Goal: Information Seeking & Learning: Find specific fact

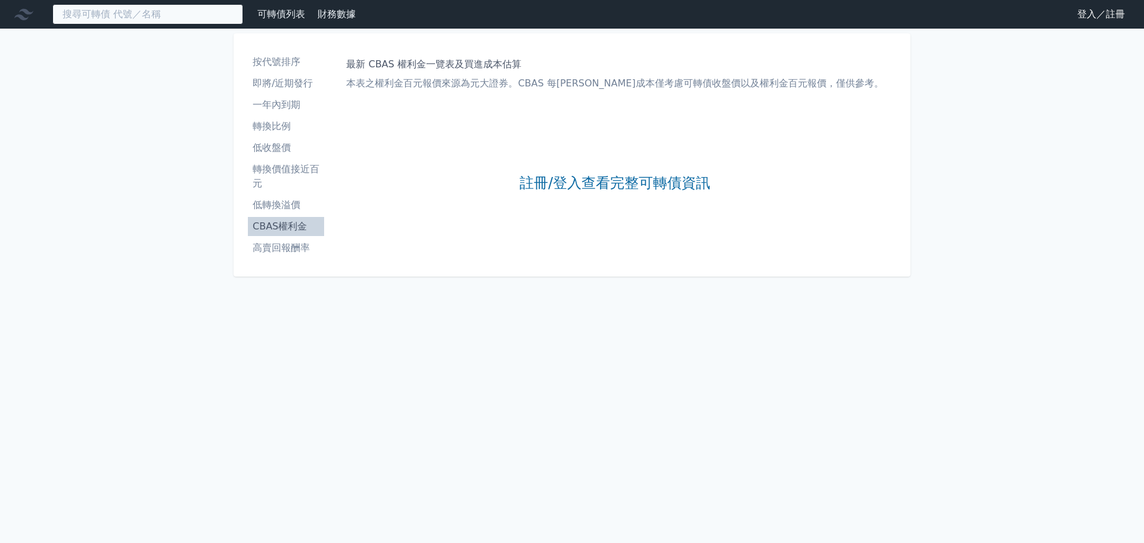
click at [183, 7] on input at bounding box center [147, 14] width 191 height 20
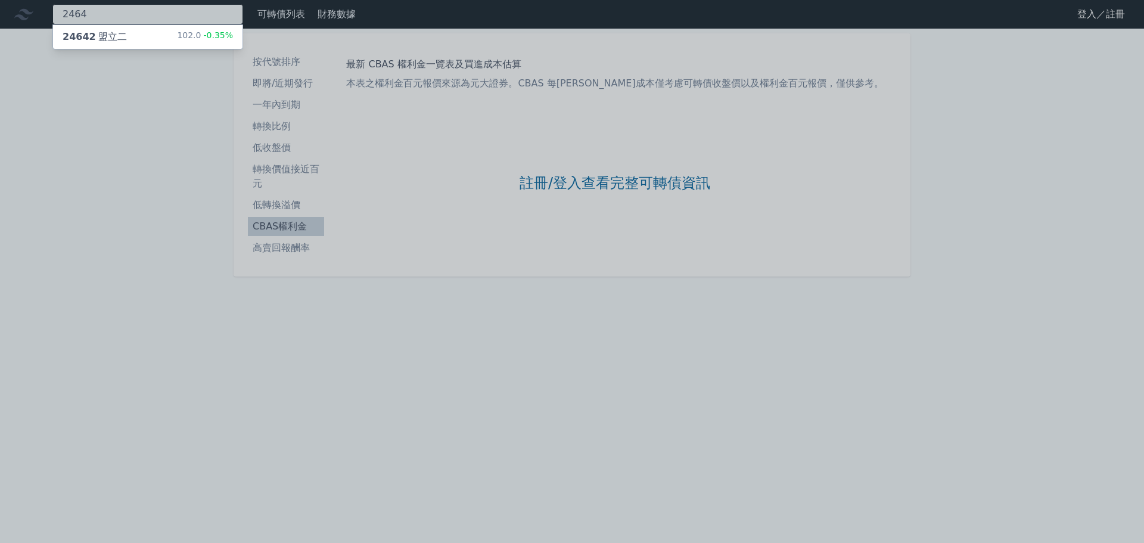
type input "2464"
click at [176, 35] on div "24642 盟立二 102.0 -0.35%" at bounding box center [148, 37] width 190 height 24
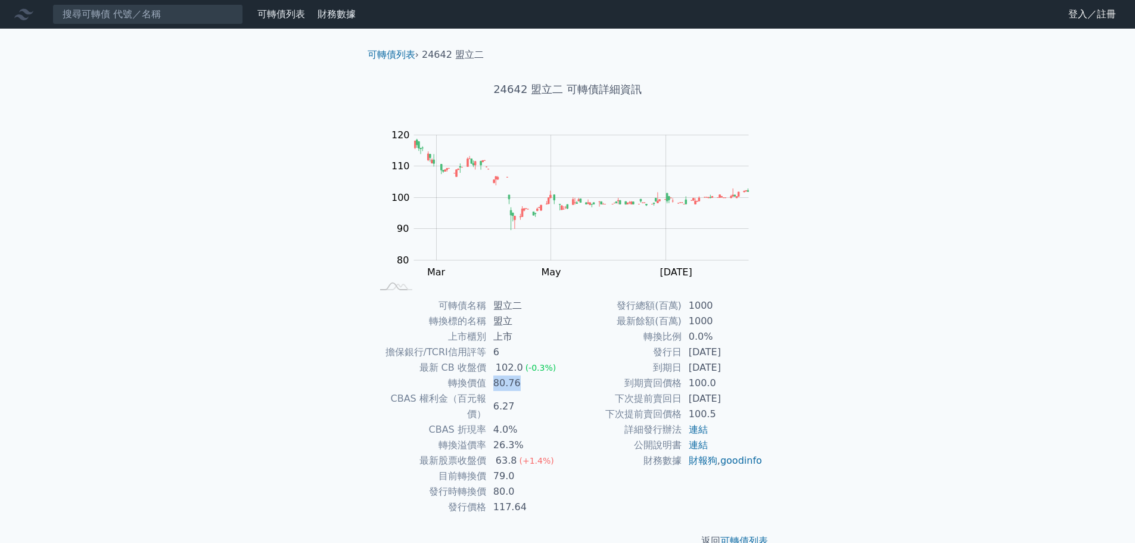
drag, startPoint x: 491, startPoint y: 381, endPoint x: 527, endPoint y: 381, distance: 35.8
click at [527, 381] on td "80.76" at bounding box center [527, 382] width 82 height 15
click at [207, 18] on input at bounding box center [147, 14] width 191 height 20
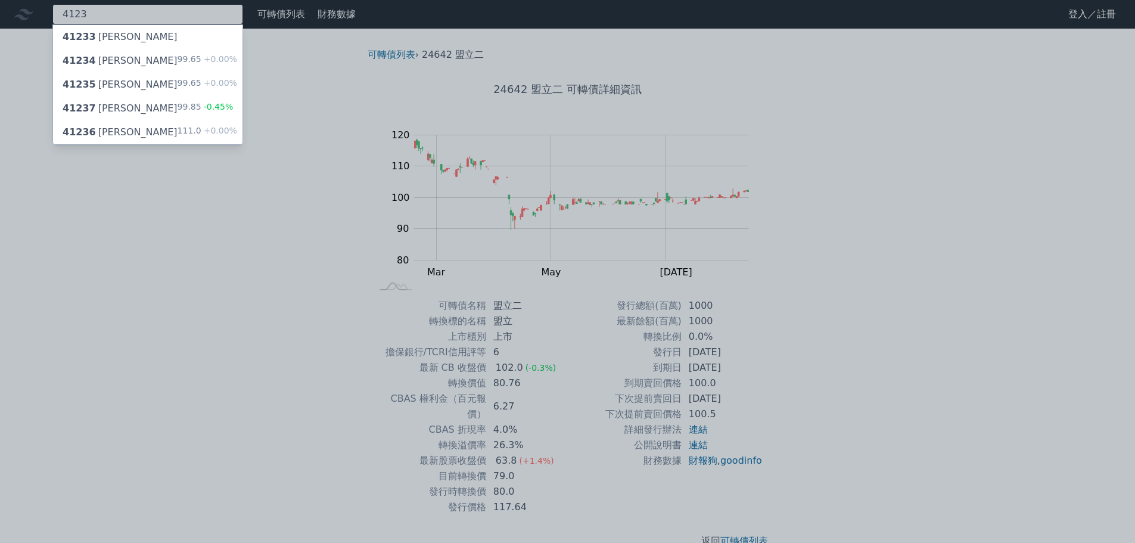
type input "4123"
click at [202, 111] on div "99.85 -0.45%" at bounding box center [206, 108] width 56 height 14
